Goal: Task Accomplishment & Management: Complete application form

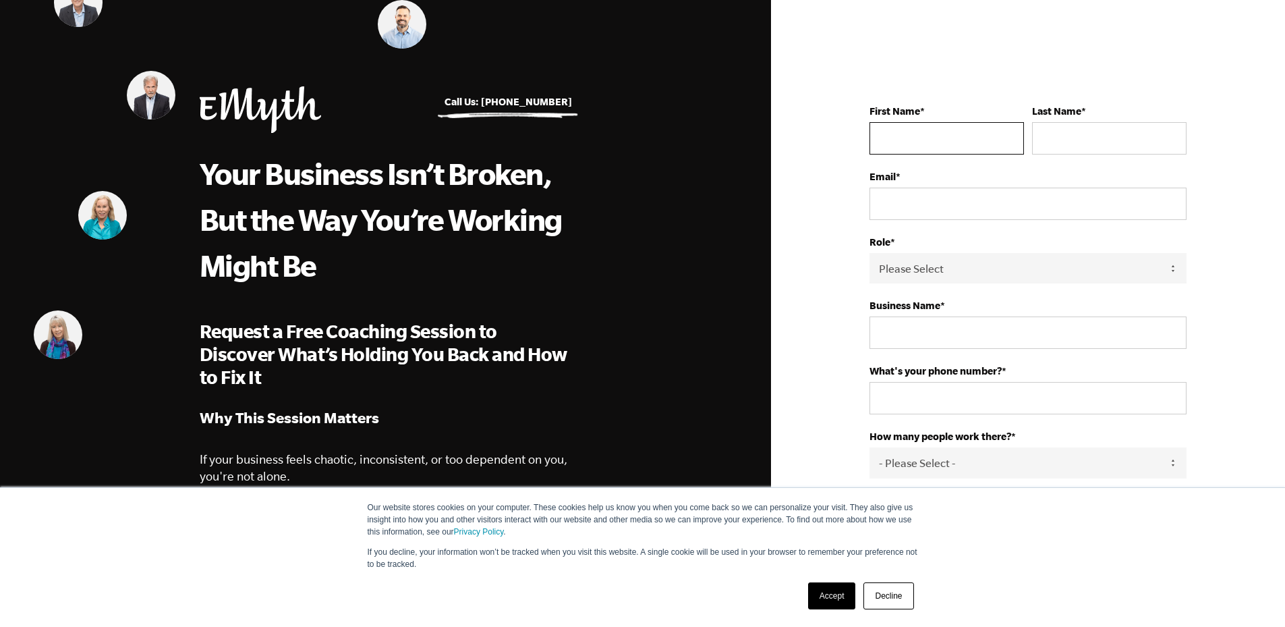
click at [897, 141] on input "First Name *" at bounding box center [947, 138] width 155 height 32
type input "Clint"
type input "Schepisi"
type input "+61452226753"
select select "Australia"
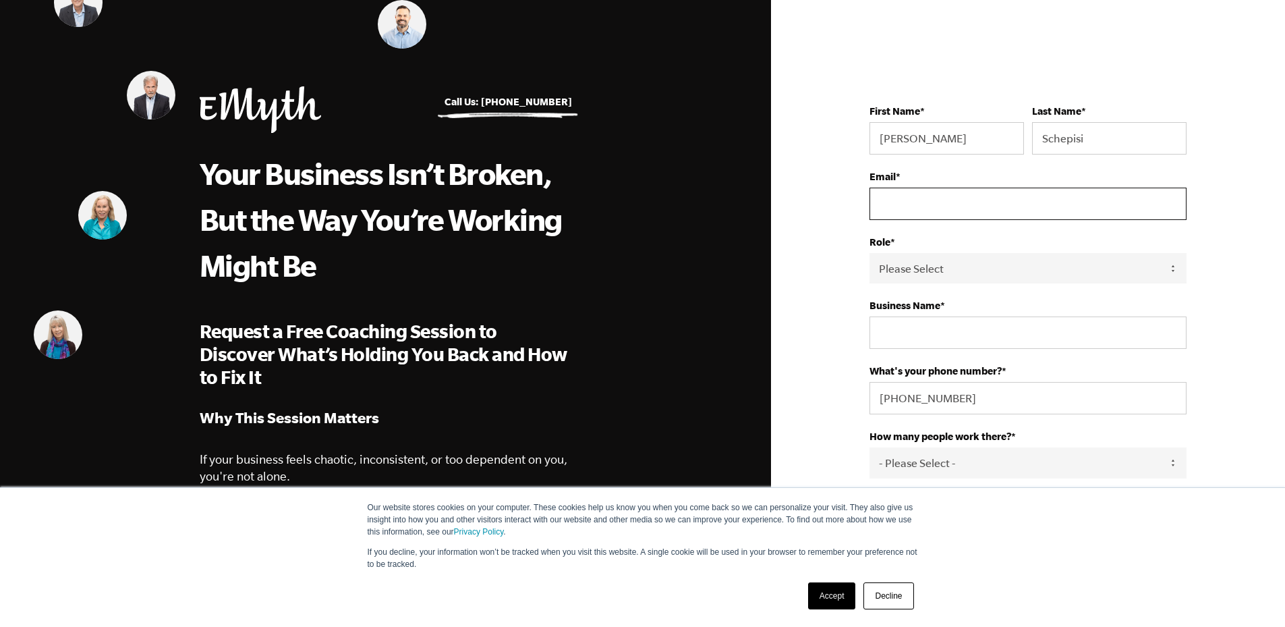
click at [960, 201] on input "Email *" at bounding box center [1028, 204] width 317 height 32
type input "opdinero@outlook.com"
click at [970, 264] on select "Please Select Owner Partner / Co-Owner Executive Employee / Other" at bounding box center [1028, 268] width 317 height 30
select select "Owner"
click at [870, 253] on select "Please Select Owner Partner / Co-Owner Executive Employee / Other" at bounding box center [1028, 268] width 317 height 30
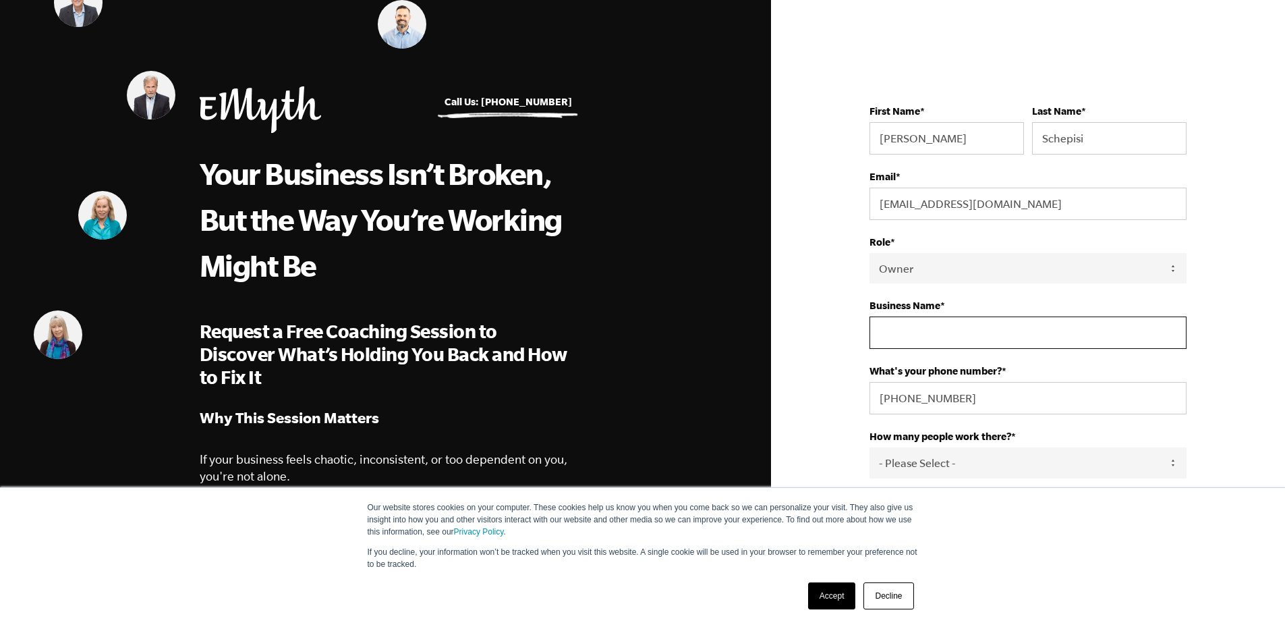
click at [948, 329] on input "Business Name *" at bounding box center [1028, 332] width 317 height 32
type input "casbp"
click at [943, 461] on select "- Please Select - 50+ 35-49 20-34 10-19 4-9 1-3 0" at bounding box center [1028, 462] width 317 height 30
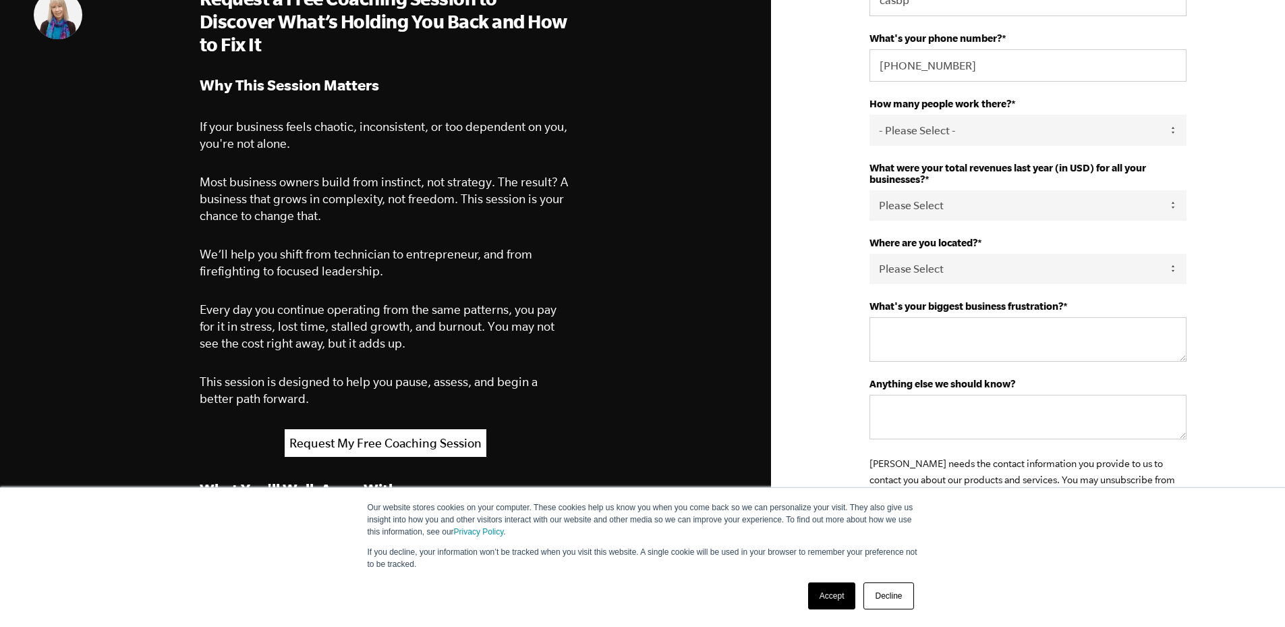
scroll to position [337, 0]
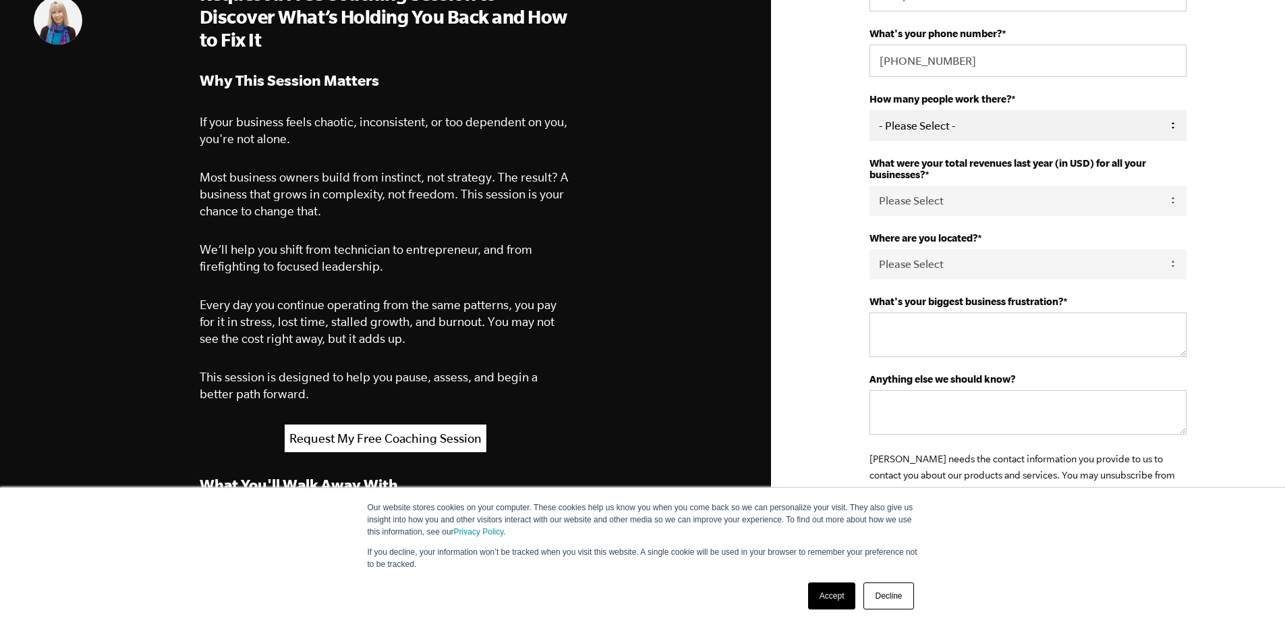
click at [999, 125] on select "- Please Select - 50+ 35-49 20-34 10-19 4-9 1-3 0" at bounding box center [1028, 125] width 317 height 30
select select "0"
click at [870, 110] on select "- Please Select - 50+ 35-49 20-34 10-19 4-9 1-3 0" at bounding box center [1028, 125] width 317 height 30
click at [942, 205] on select "Please Select 0-75K 76-150K 151-275K 276-500K 501-750K 751-1M 1-2.5M 2.5-5M 5-1…" at bounding box center [1028, 201] width 317 height 30
select select "0-75K"
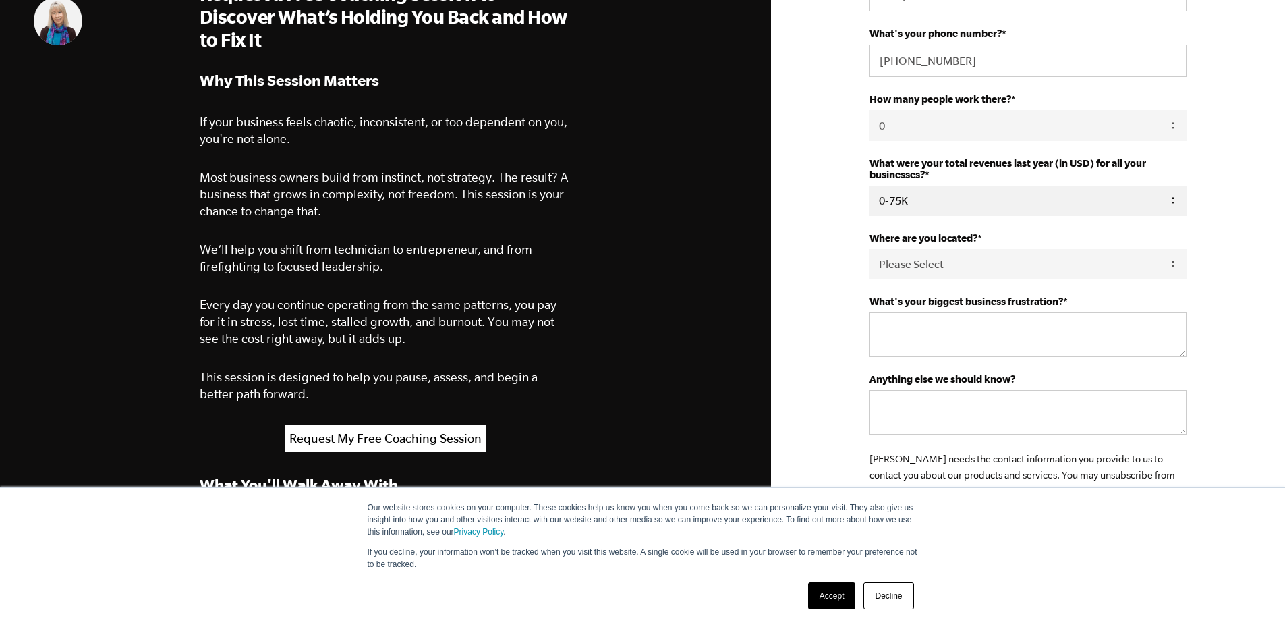
click at [870, 186] on select "Please Select 0-75K 76-150K 151-275K 276-500K 501-750K 751-1M 1-2.5M 2.5-5M 5-1…" at bounding box center [1028, 201] width 317 height 30
click at [951, 269] on select "Please Select United States Afghanistan Åland Islands Albania Algeria American …" at bounding box center [1028, 264] width 317 height 30
click at [941, 325] on textarea "What's your biggest business frustration? *" at bounding box center [1028, 334] width 317 height 45
type textarea "i"
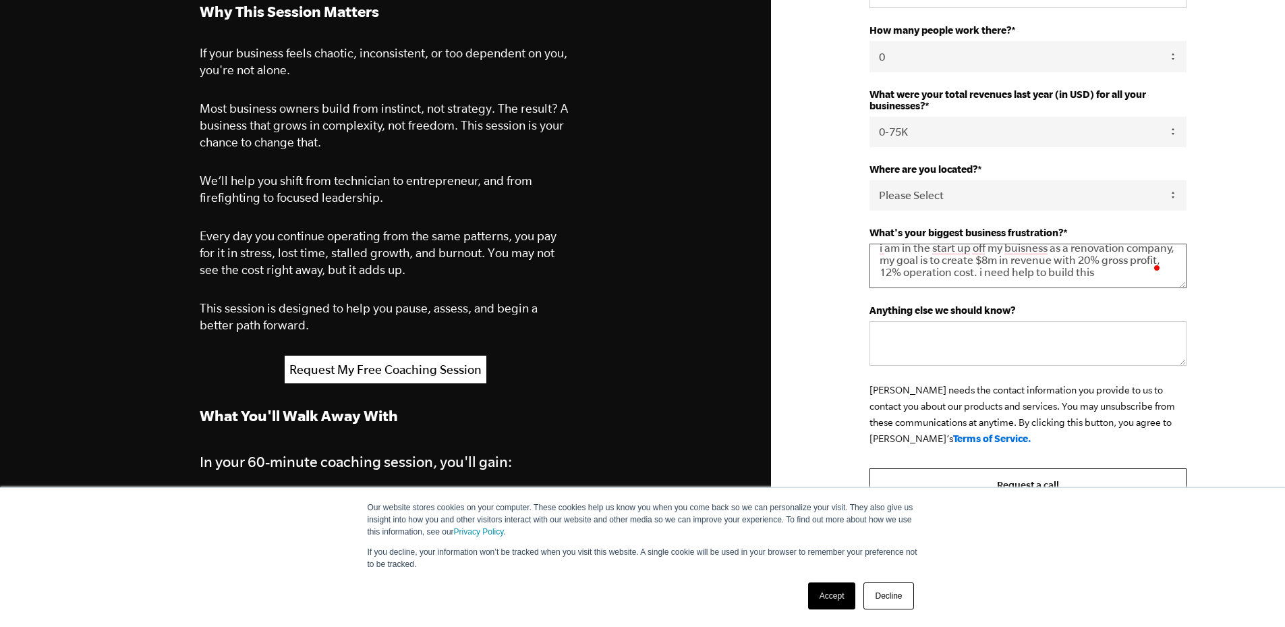
scroll to position [607, 0]
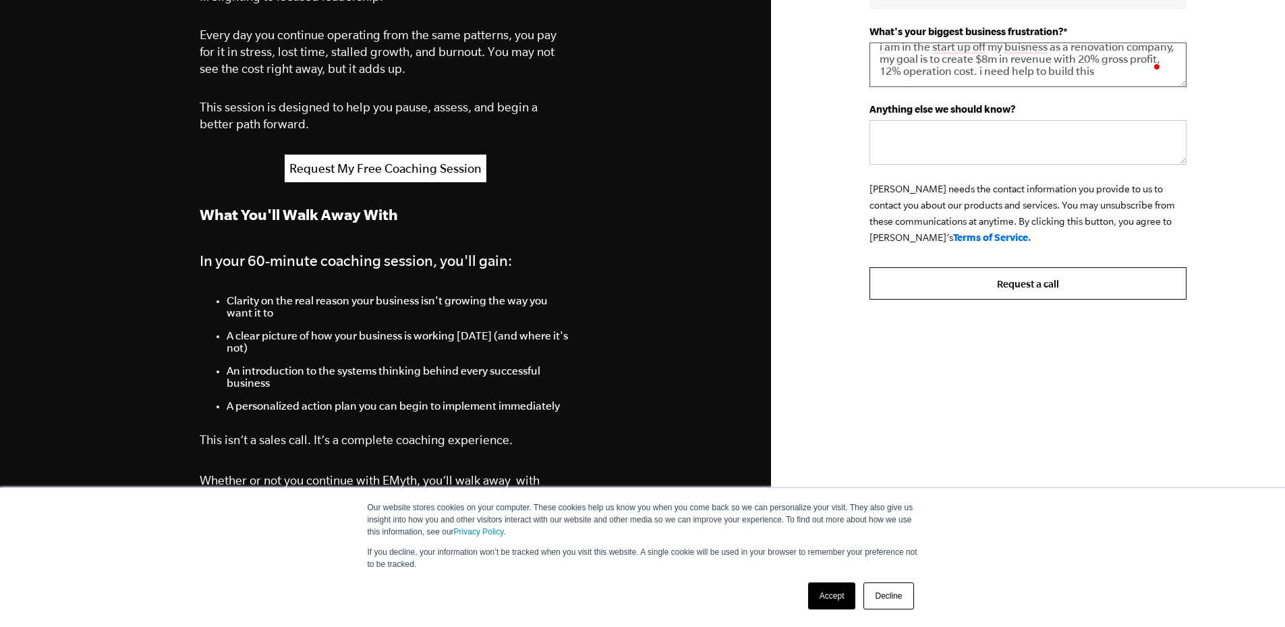
type textarea "i am in the start up off my buisness as a renovation company, my goal is to cre…"
click at [1032, 280] on input "Request a call" at bounding box center [1028, 283] width 317 height 32
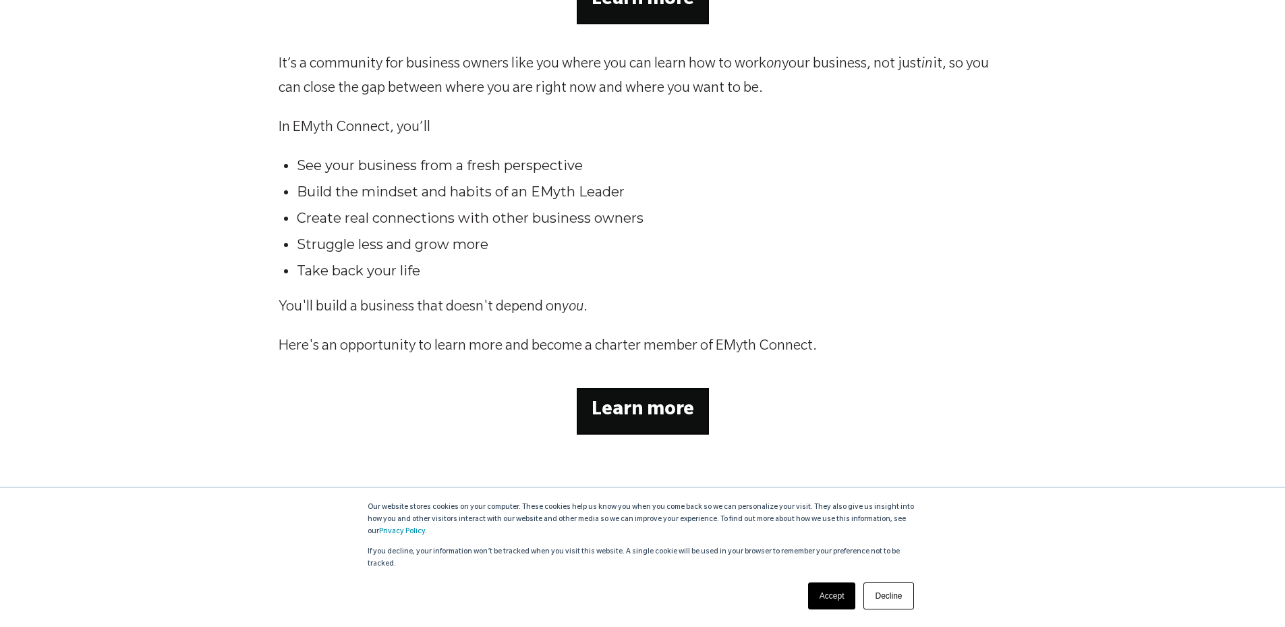
scroll to position [395, 0]
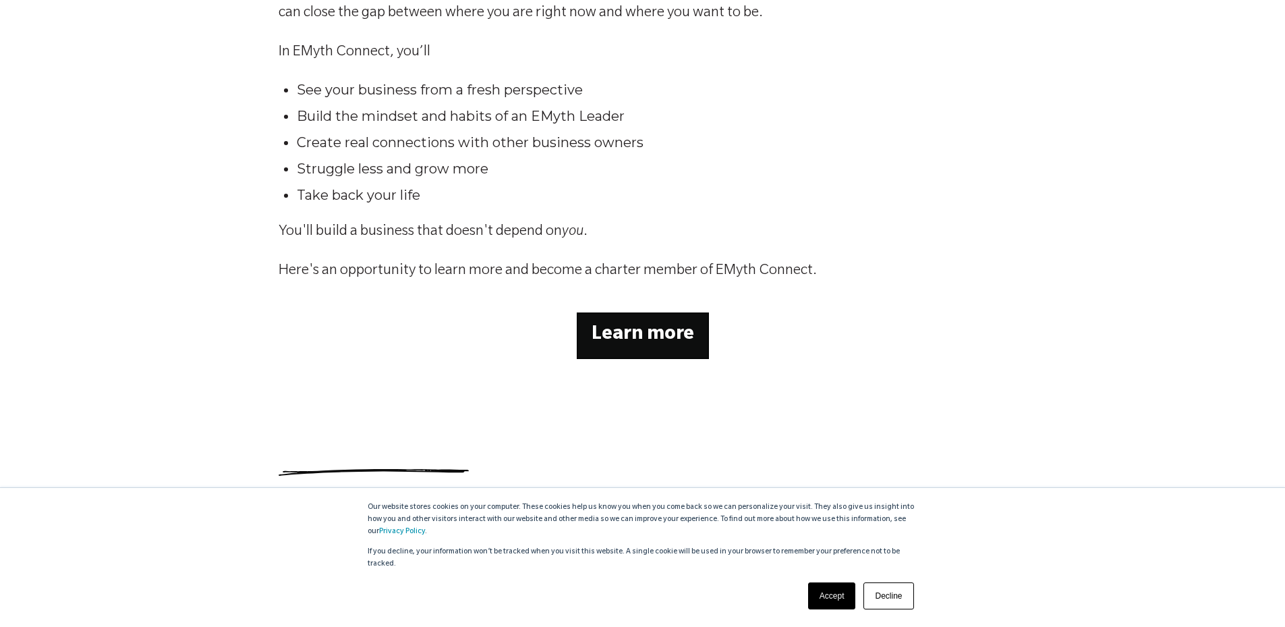
click at [891, 597] on link "Decline" at bounding box center [889, 595] width 50 height 27
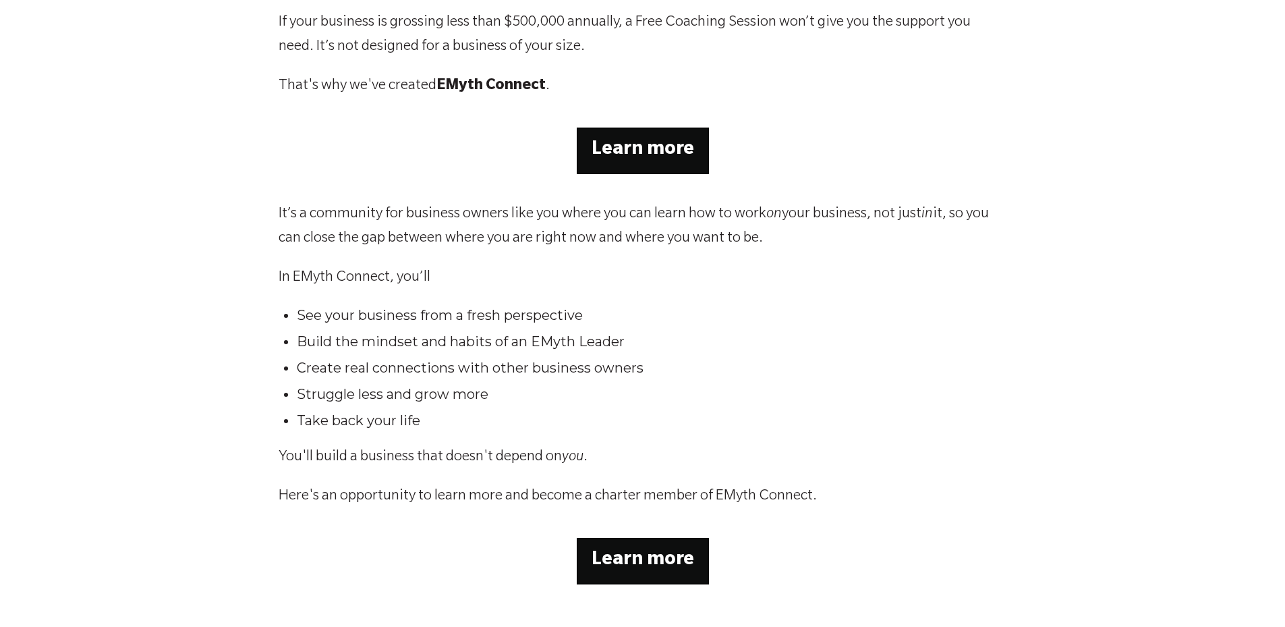
scroll to position [202, 0]
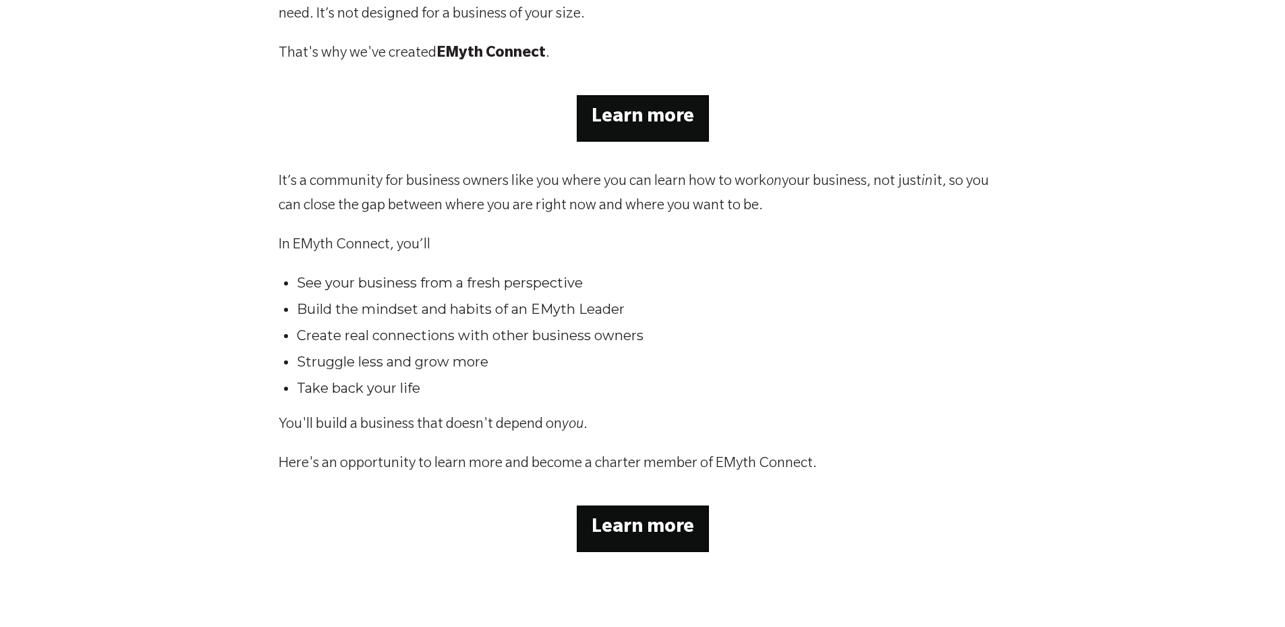
click at [676, 123] on strong "Learn more" at bounding box center [643, 118] width 103 height 20
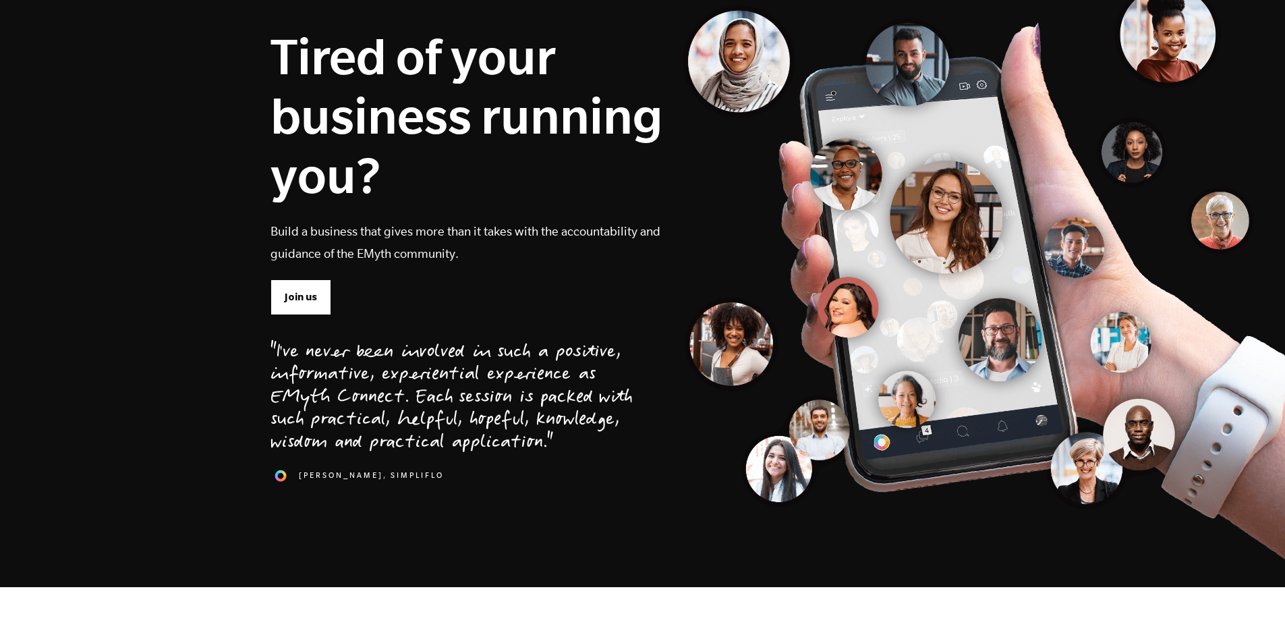
scroll to position [135, 0]
click at [306, 293] on span "Join us" at bounding box center [301, 297] width 32 height 15
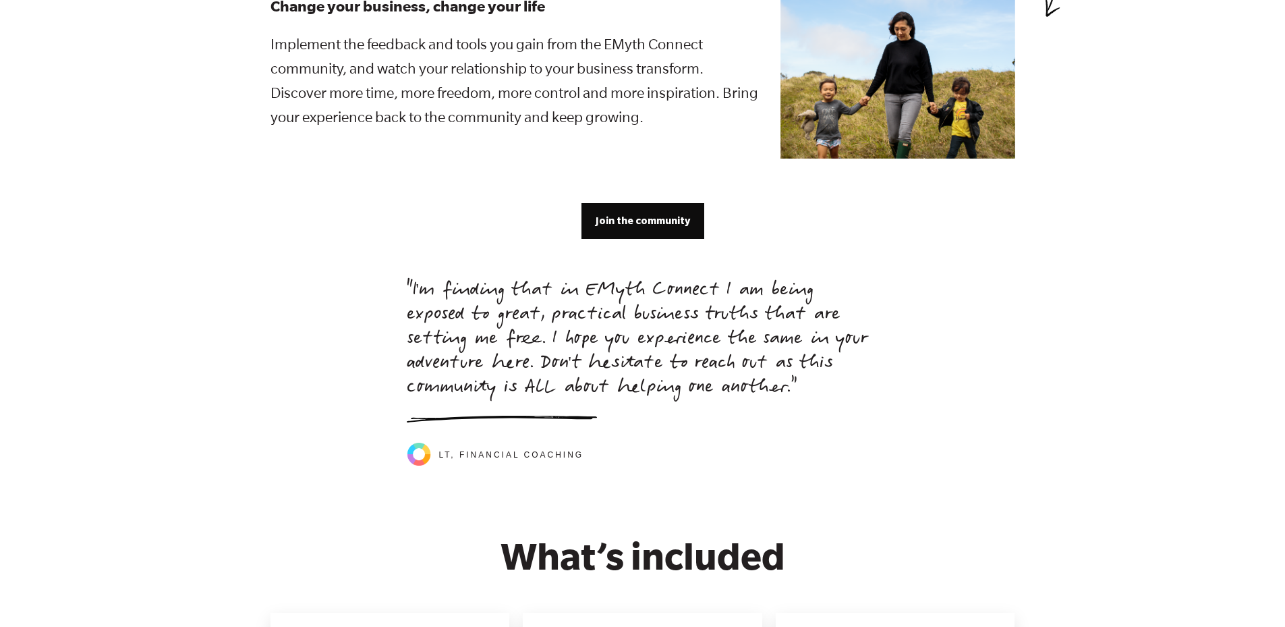
scroll to position [2429, 0]
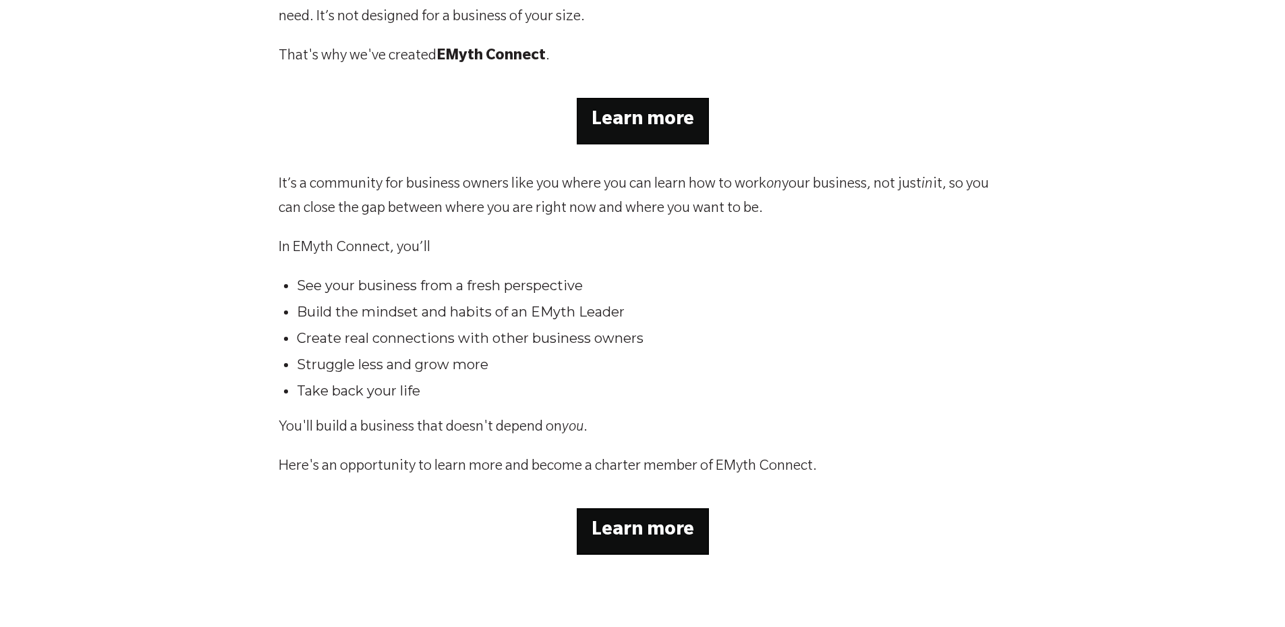
scroll to position [202, 0]
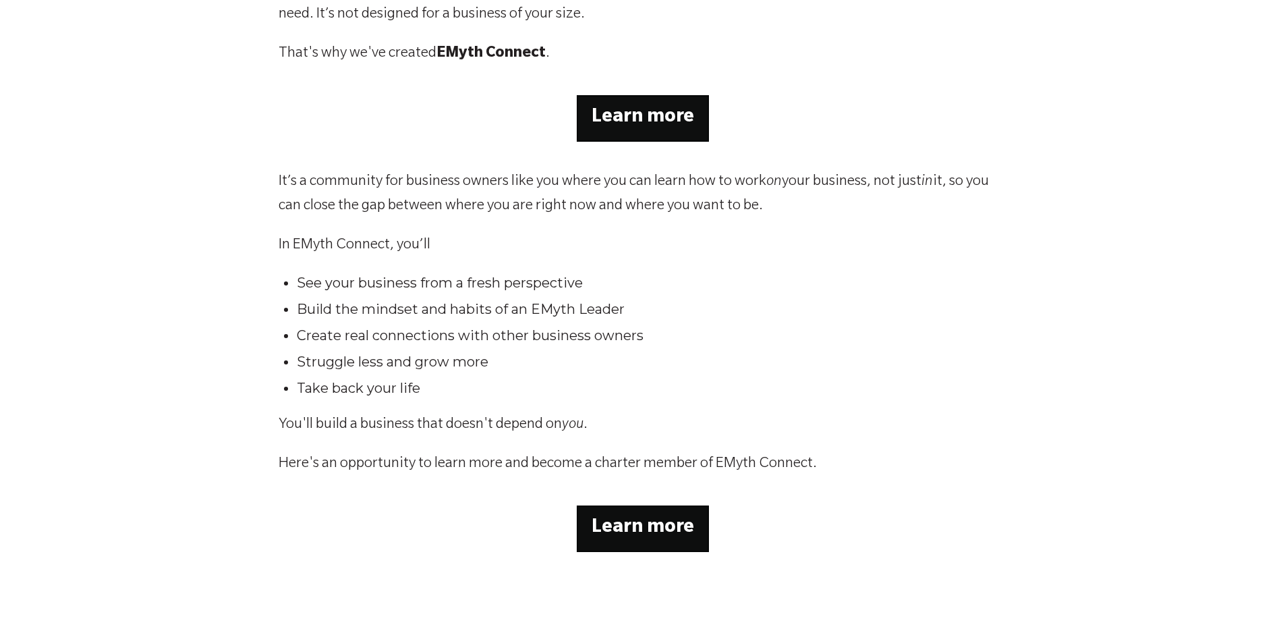
click at [611, 128] on strong "Learn more" at bounding box center [643, 118] width 103 height 20
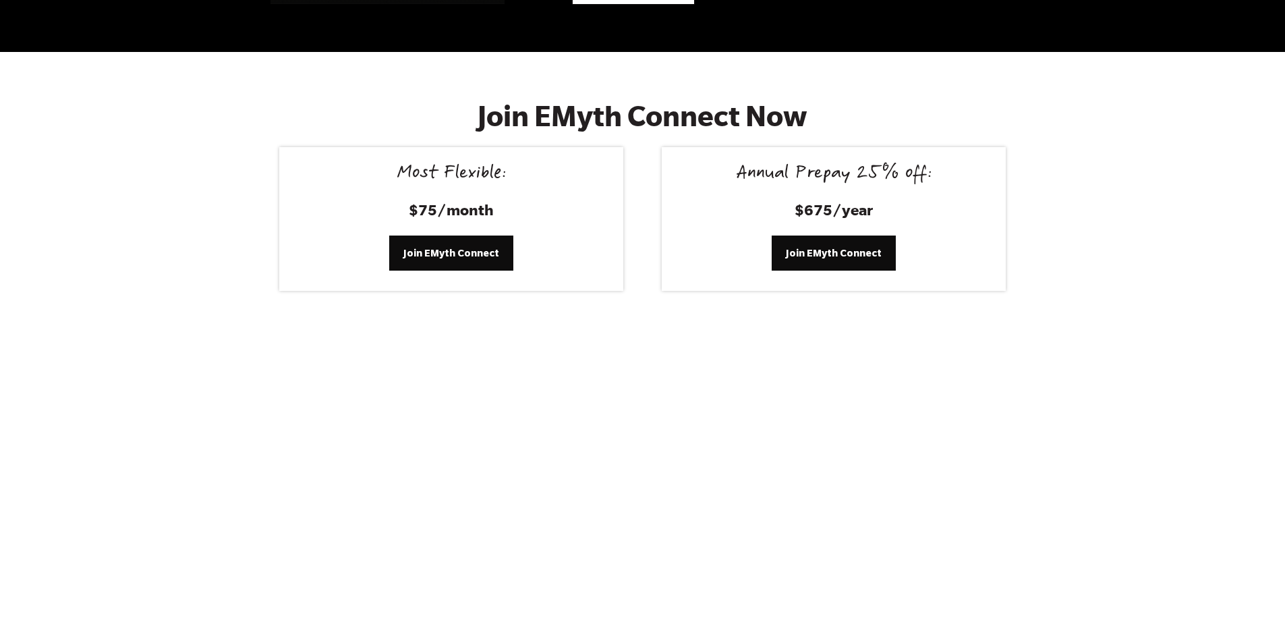
scroll to position [5532, 0]
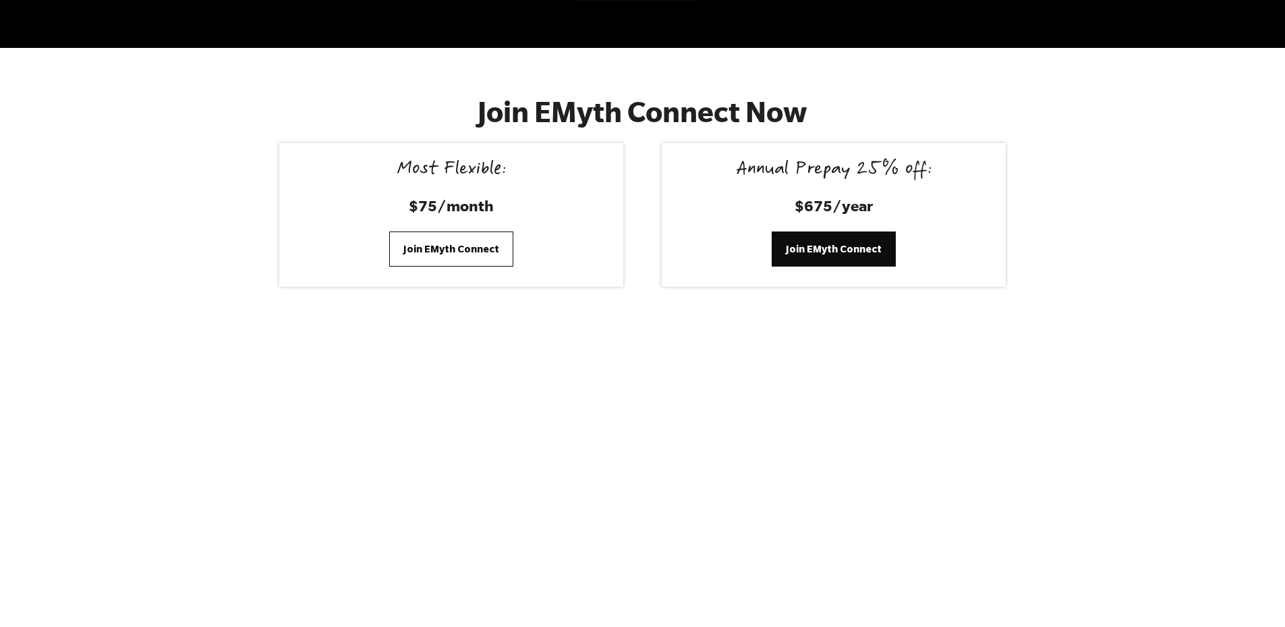
click at [445, 242] on span "Join EMyth Connect" at bounding box center [451, 249] width 96 height 15
